Goal: Task Accomplishment & Management: Manage account settings

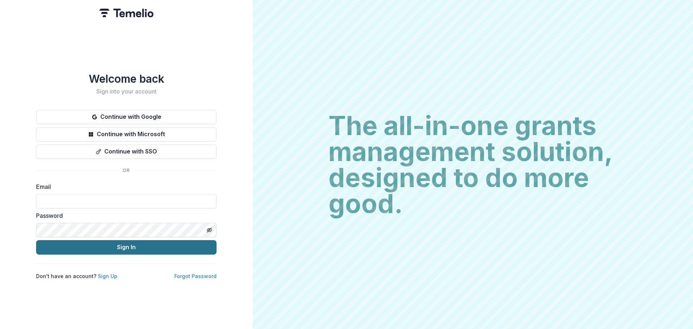
type input "**********"
click at [118, 245] on button "Sign In" at bounding box center [126, 247] width 180 height 14
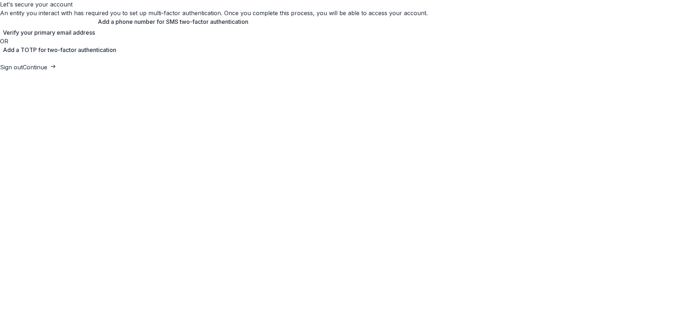
click at [248, 26] on div "Add a phone number for SMS two-factor authentication" at bounding box center [171, 21] width 153 height 9
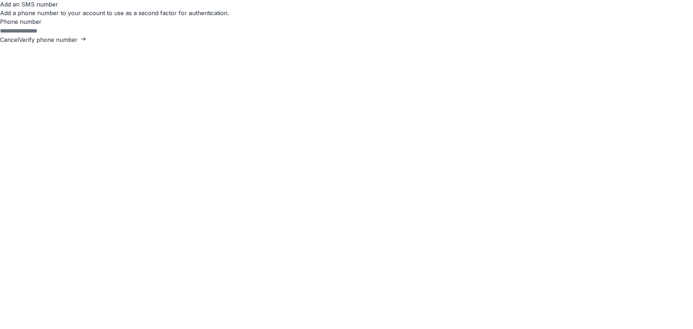
click at [58, 35] on input "Phone number" at bounding box center [29, 31] width 58 height 9
type input "**********"
click at [86, 44] on button "Verify phone number" at bounding box center [52, 39] width 67 height 9
type input "*"
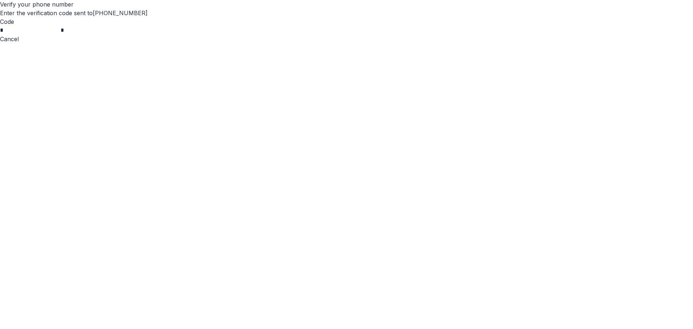
type input "*"
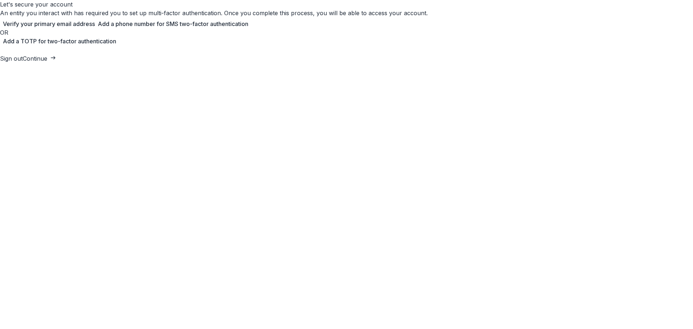
click at [56, 63] on button "Continue" at bounding box center [39, 58] width 33 height 9
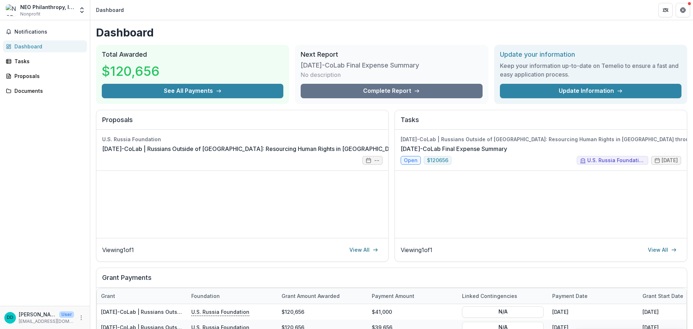
click at [473, 190] on div "[DATE]-CoLab | [DEMOGRAPHIC_DATA] Outside of [GEOGRAPHIC_DATA]: Resourcing Huma…" at bounding box center [541, 184] width 292 height 108
click at [507, 153] on link "[DATE]-CoLab Final Expense Summary" at bounding box center [453, 148] width 106 height 9
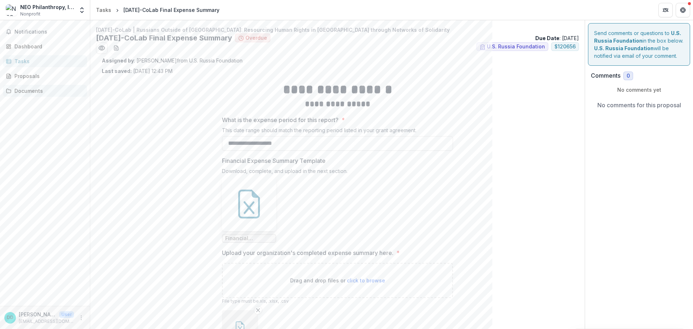
click at [27, 88] on div "Documents" at bounding box center [47, 91] width 67 height 8
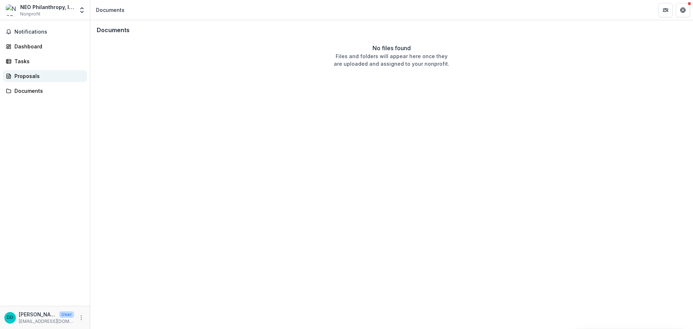
click at [29, 78] on div "Proposals" at bounding box center [47, 76] width 67 height 8
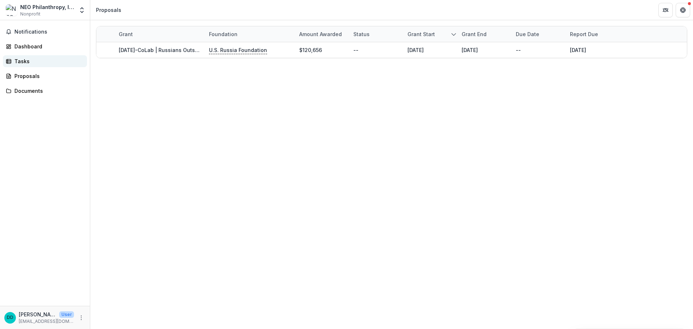
click at [23, 62] on div "Tasks" at bounding box center [47, 61] width 67 height 8
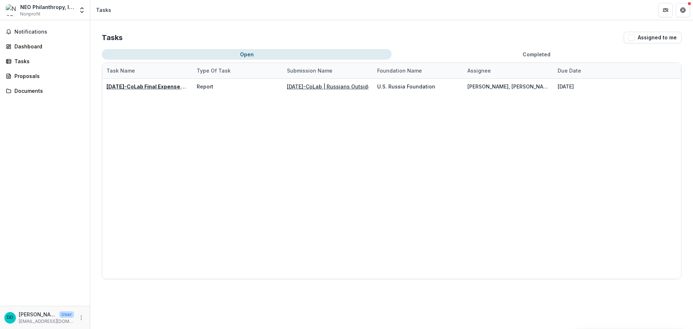
click at [22, 53] on div "Notifications Dashboard Tasks Proposals Documents" at bounding box center [45, 162] width 90 height 285
click at [23, 51] on link "Dashboard" at bounding box center [45, 46] width 84 height 12
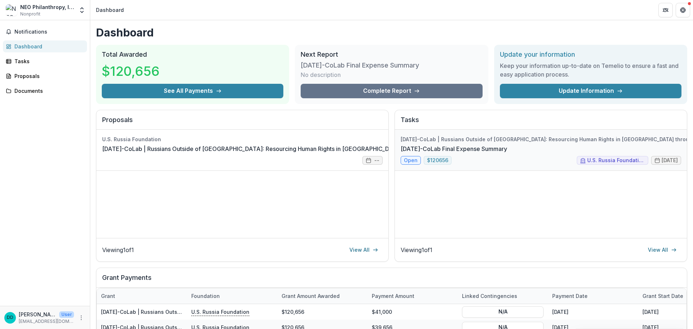
click at [507, 153] on link "[DATE]-CoLab Final Expense Summary" at bounding box center [453, 148] width 106 height 9
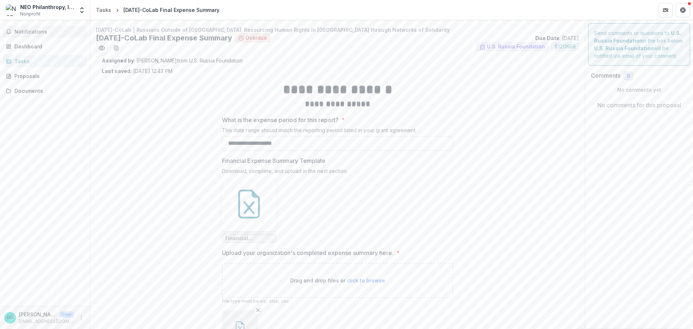
click at [39, 32] on span "Notifications" at bounding box center [49, 32] width 70 height 6
click at [29, 51] on link "Dashboard" at bounding box center [45, 46] width 84 height 12
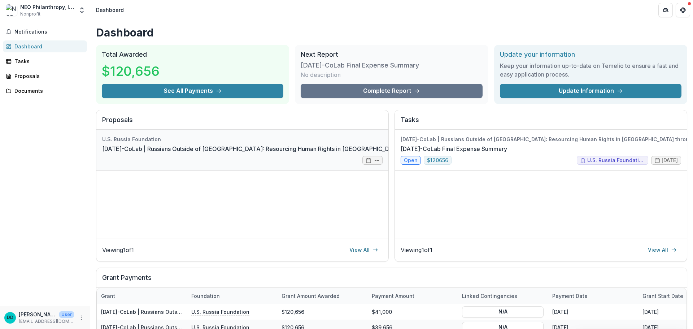
click at [162, 153] on link "[DATE]-CoLab | Russians Outside of [GEOGRAPHIC_DATA]: Resourcing Human Rights i…" at bounding box center [294, 148] width 385 height 9
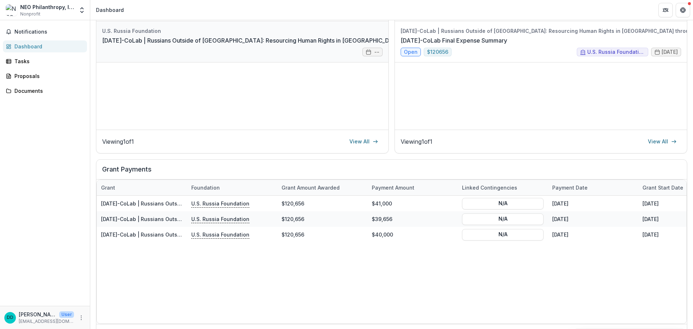
scroll to position [130, 0]
